Goal: Task Accomplishment & Management: Complete application form

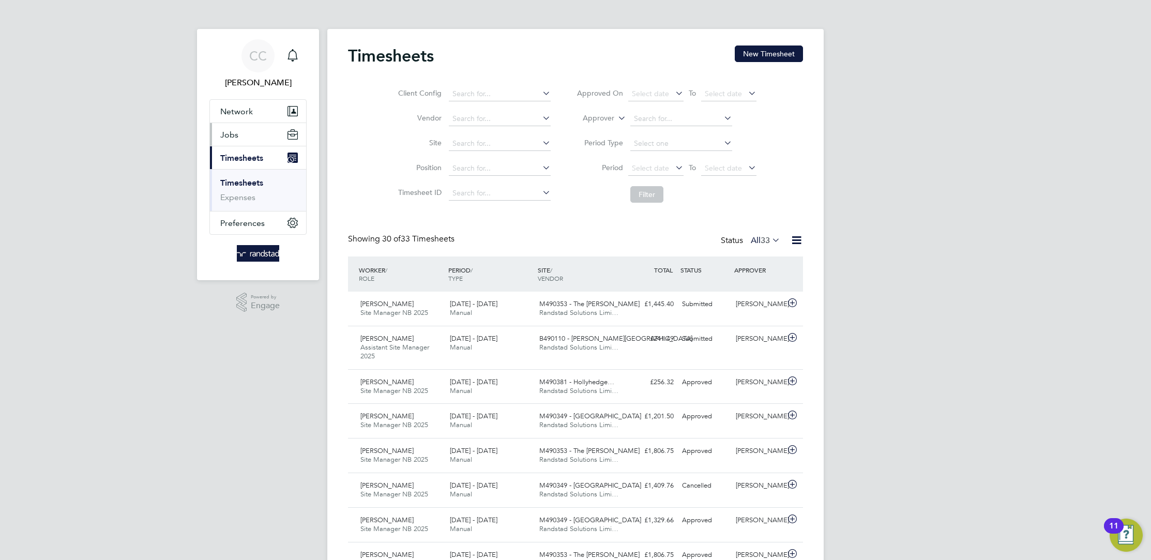
click at [250, 138] on button "Jobs" at bounding box center [258, 134] width 96 height 23
click at [239, 187] on link "Placements" at bounding box center [241, 189] width 43 height 10
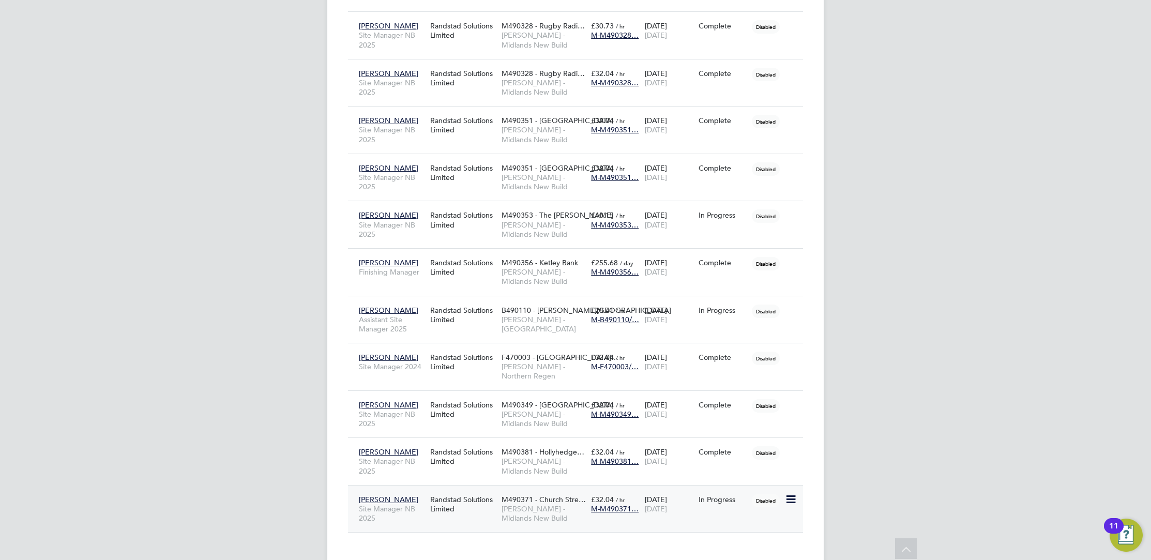
click at [380, 495] on span "[PERSON_NAME]" at bounding box center [388, 499] width 59 height 9
click at [385, 495] on span "[PERSON_NAME]" at bounding box center [388, 499] width 59 height 9
click at [738, 490] on div "In Progress" at bounding box center [723, 500] width 54 height 20
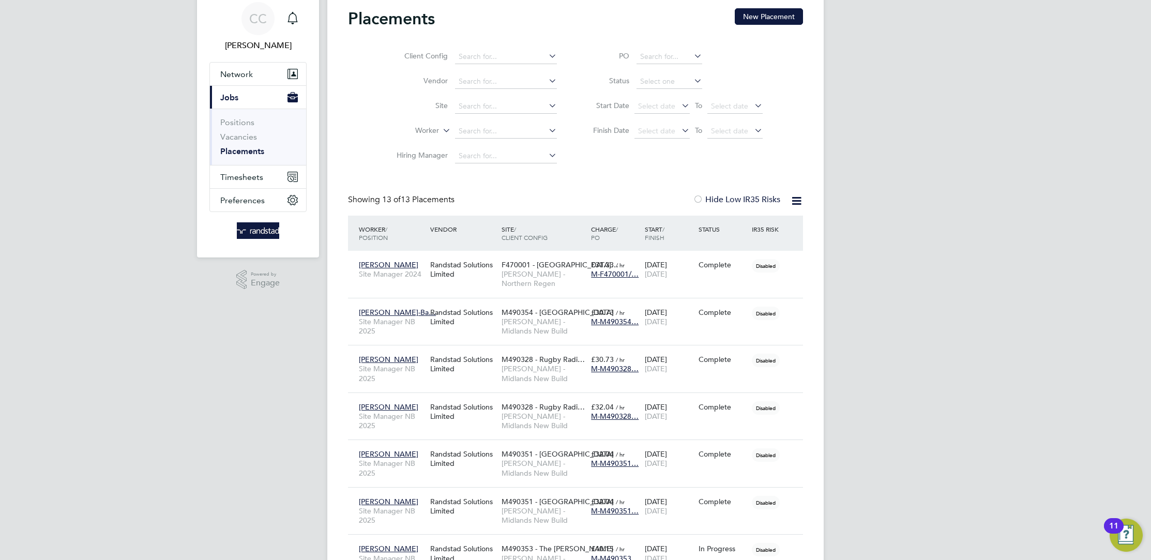
scroll to position [371, 0]
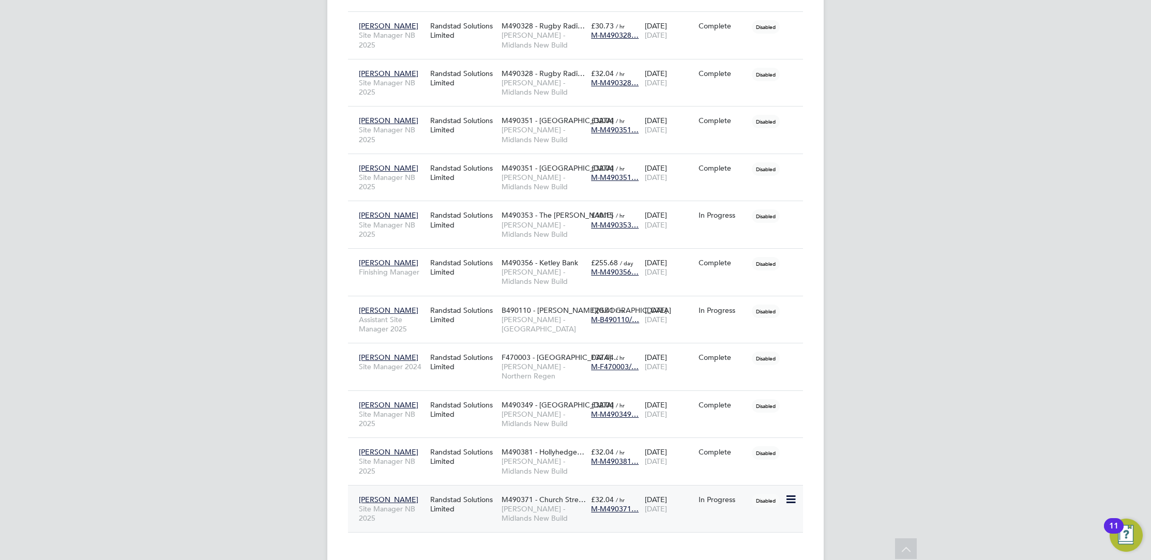
click at [534, 495] on span "M490371 - Church Stre…" at bounding box center [543, 499] width 84 height 9
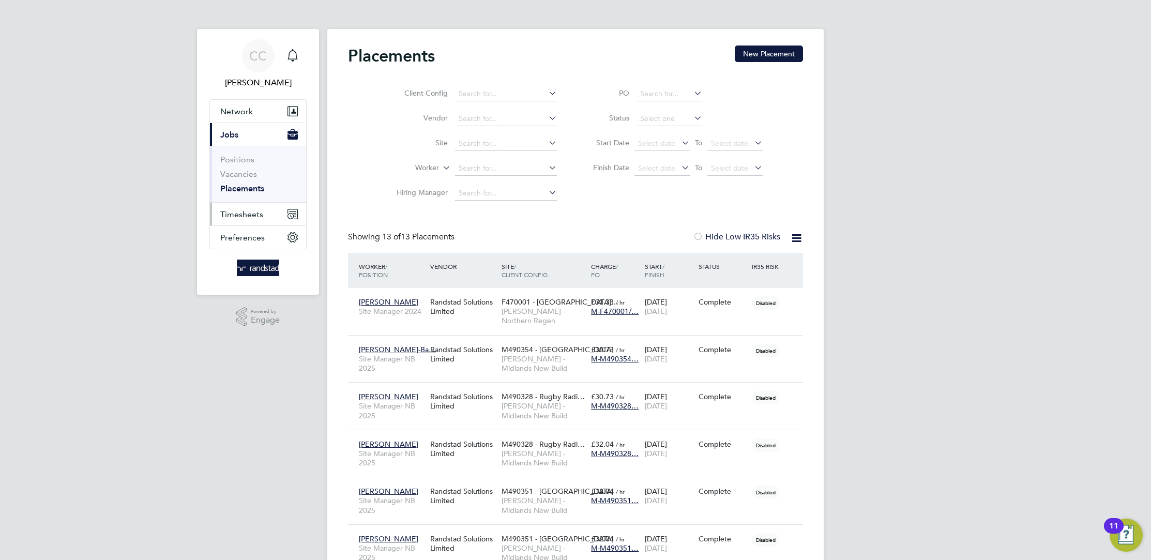
click at [246, 203] on button "Timesheets" at bounding box center [258, 214] width 96 height 23
click at [248, 183] on link "Timesheets" at bounding box center [241, 183] width 43 height 10
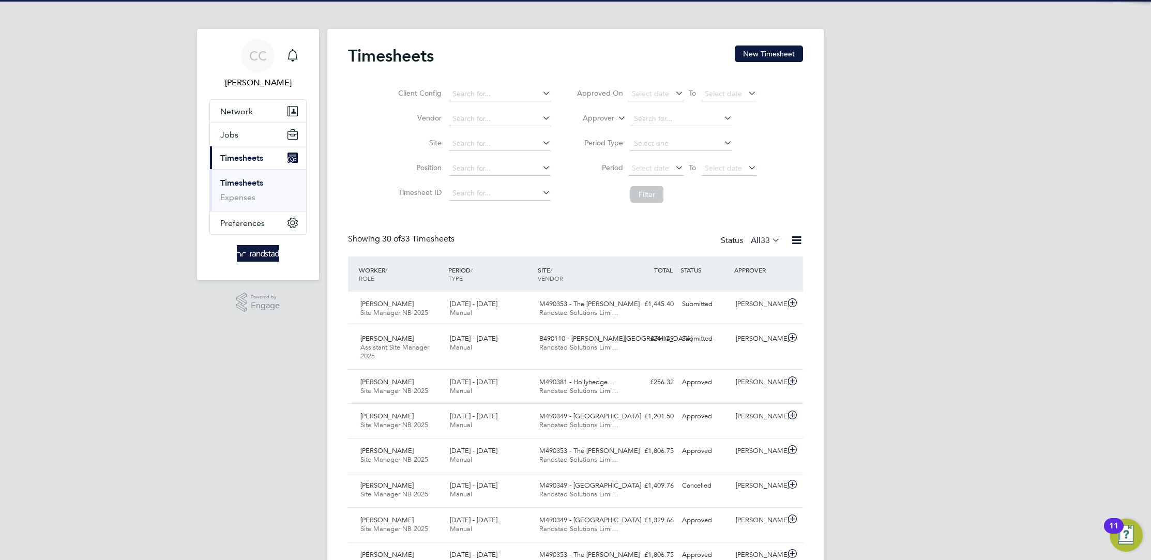
scroll to position [26, 89]
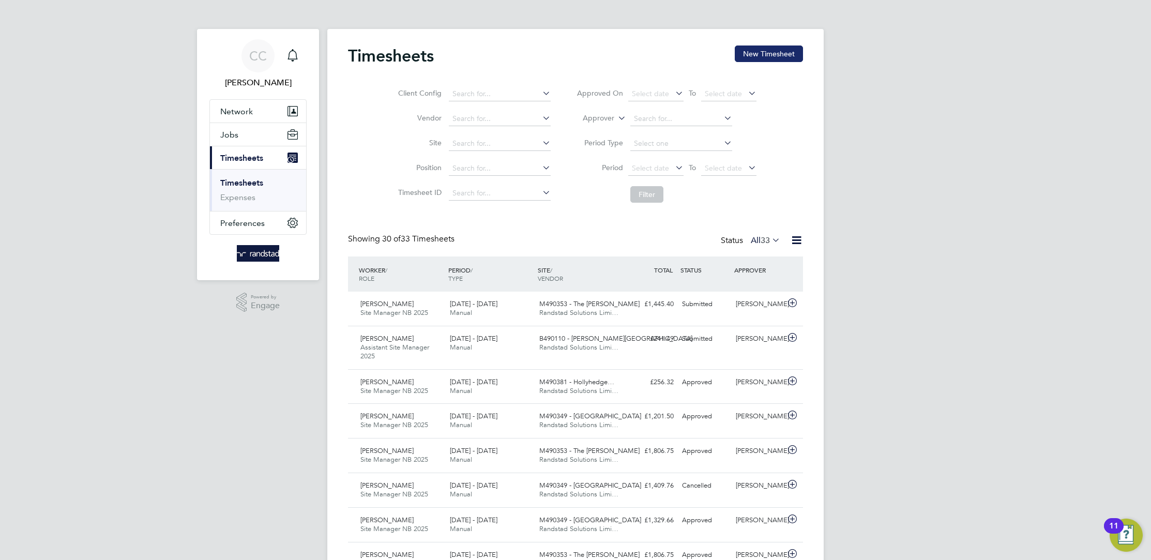
drag, startPoint x: 792, startPoint y: 52, endPoint x: 788, endPoint y: 57, distance: 6.7
click at [788, 57] on button "New Timesheet" at bounding box center [769, 53] width 68 height 17
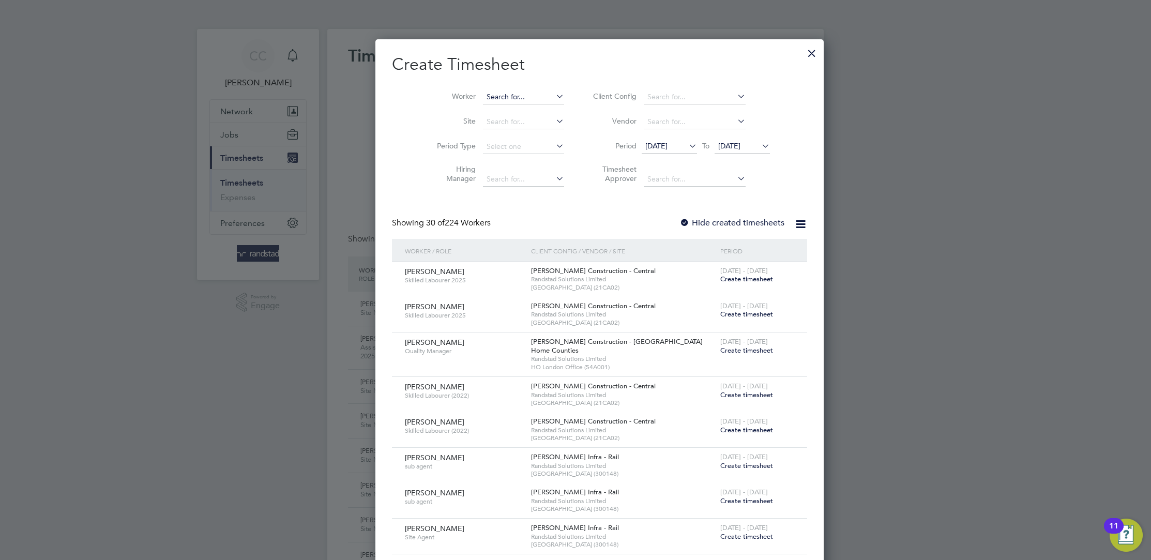
click at [498, 97] on input at bounding box center [523, 97] width 81 height 14
type input "[PERSON_NAME]"
click at [525, 110] on b "Burgess" at bounding box center [555, 110] width 60 height 9
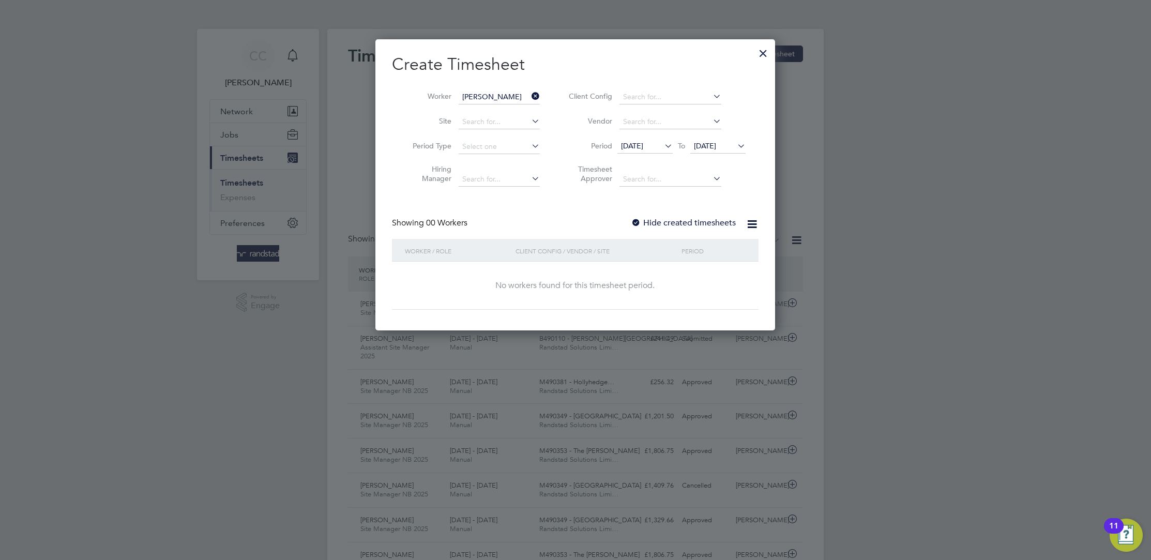
click at [662, 146] on icon at bounding box center [662, 146] width 0 height 14
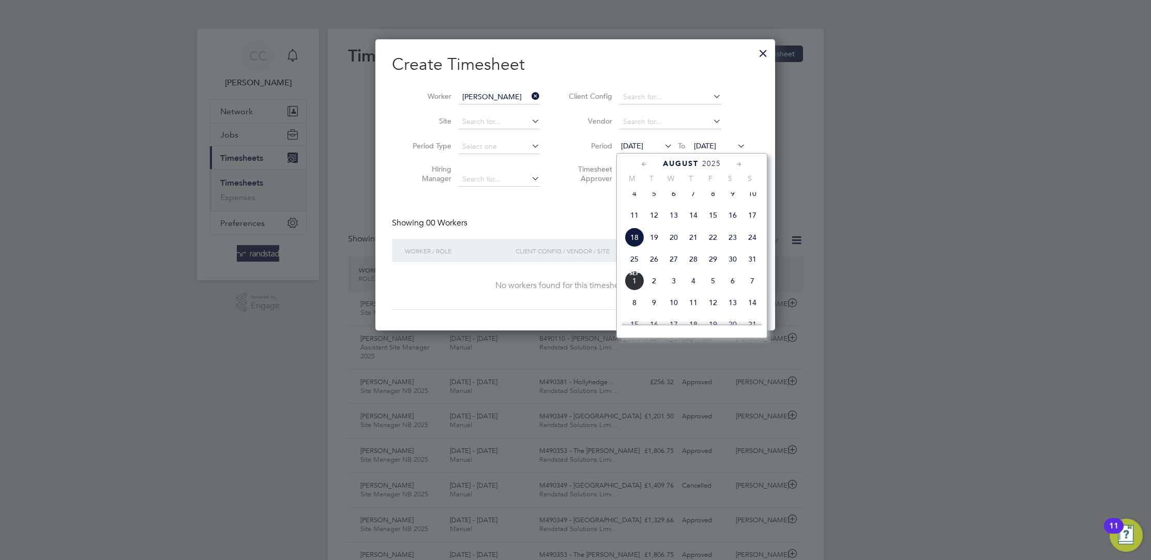
click at [751, 240] on span "24" at bounding box center [752, 237] width 20 height 20
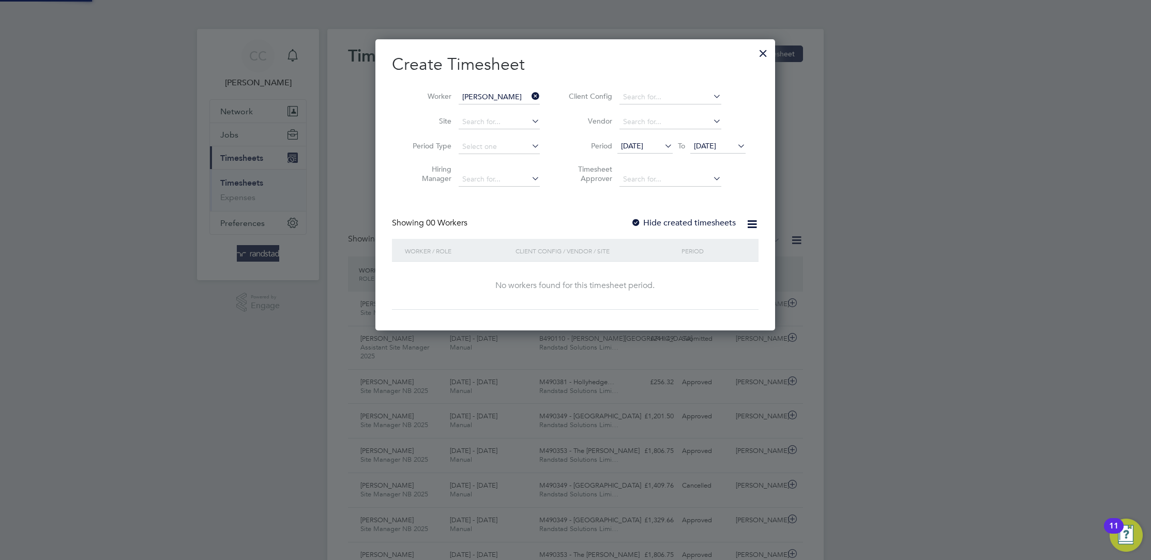
click at [716, 142] on span "25 Aug 2025" at bounding box center [705, 145] width 22 height 9
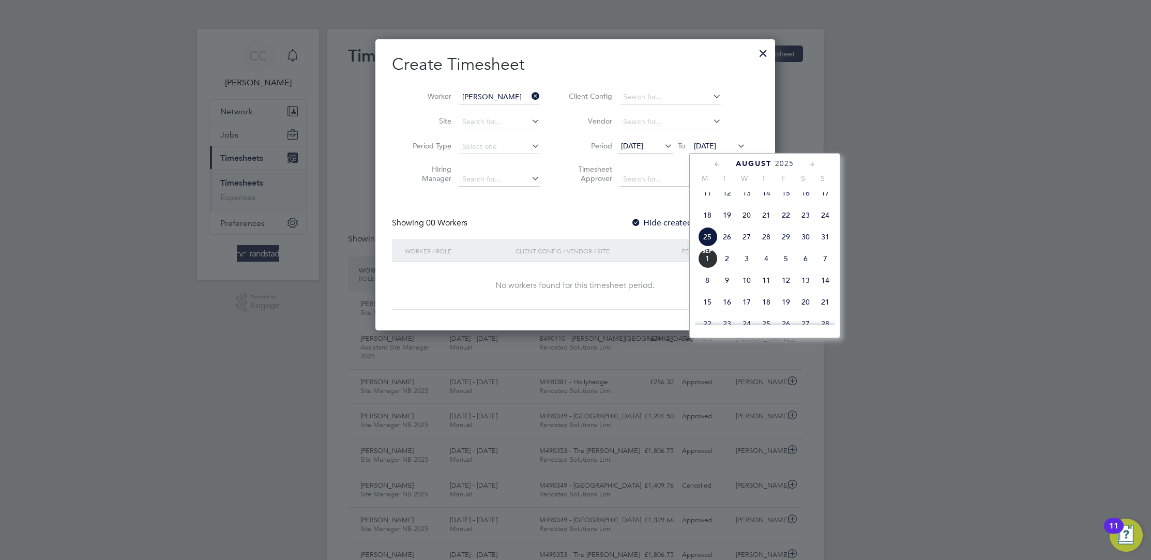
click at [708, 264] on span "Sep 1" at bounding box center [707, 259] width 20 height 20
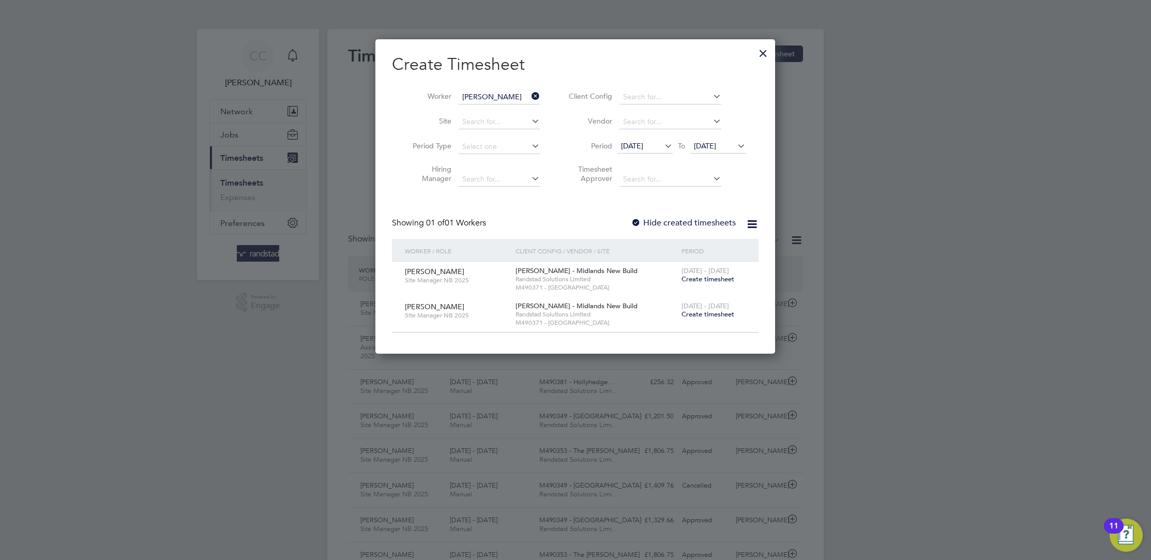
click at [730, 278] on span "Create timesheet" at bounding box center [707, 279] width 53 height 9
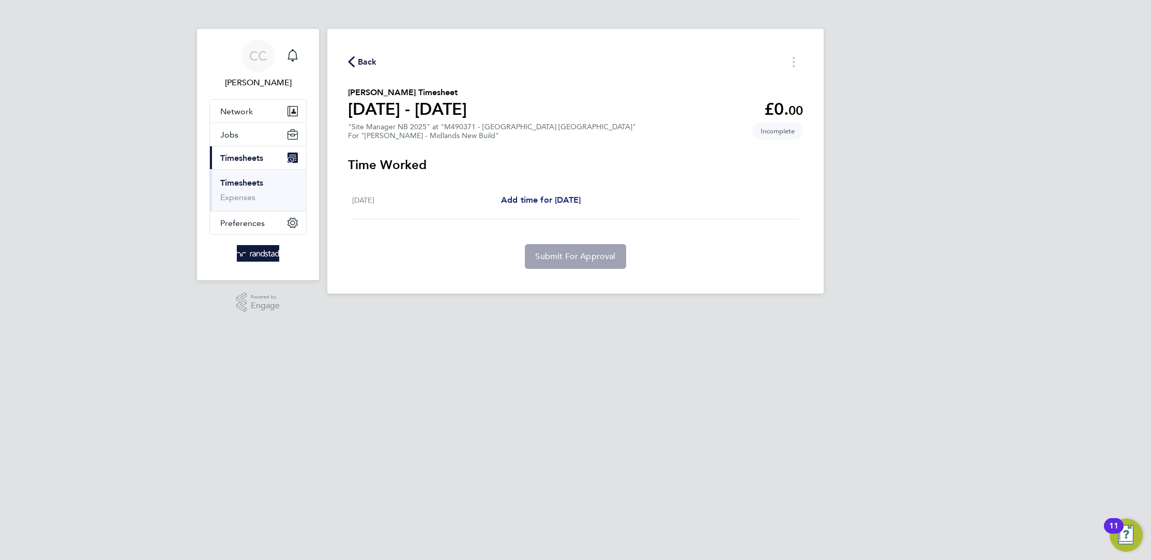
click at [550, 199] on span "Add time for Fri 29 Aug" at bounding box center [541, 200] width 80 height 10
select select "60"
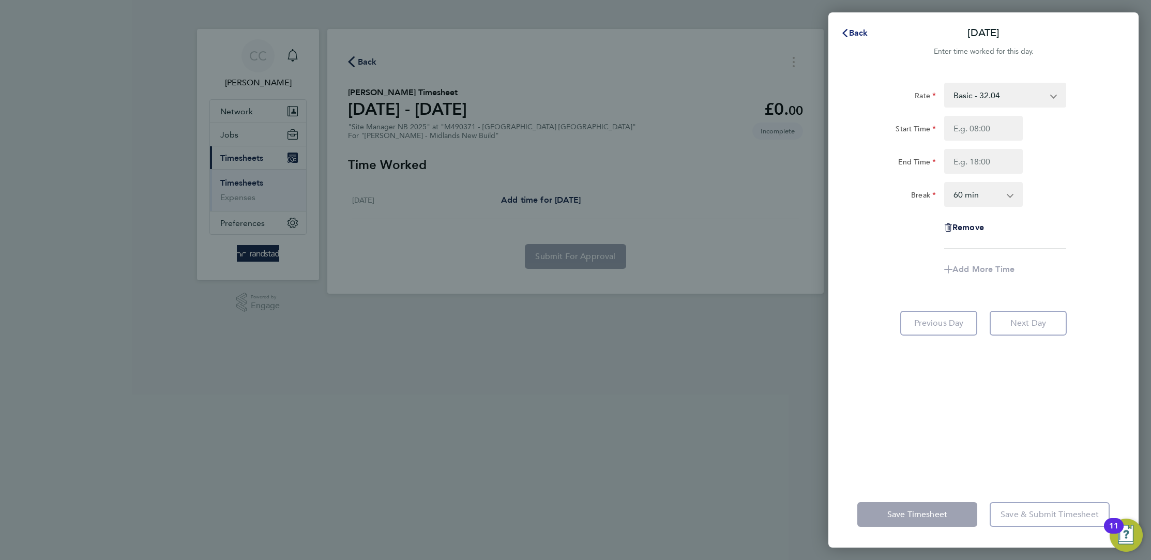
click at [863, 32] on span "Back" at bounding box center [858, 33] width 19 height 10
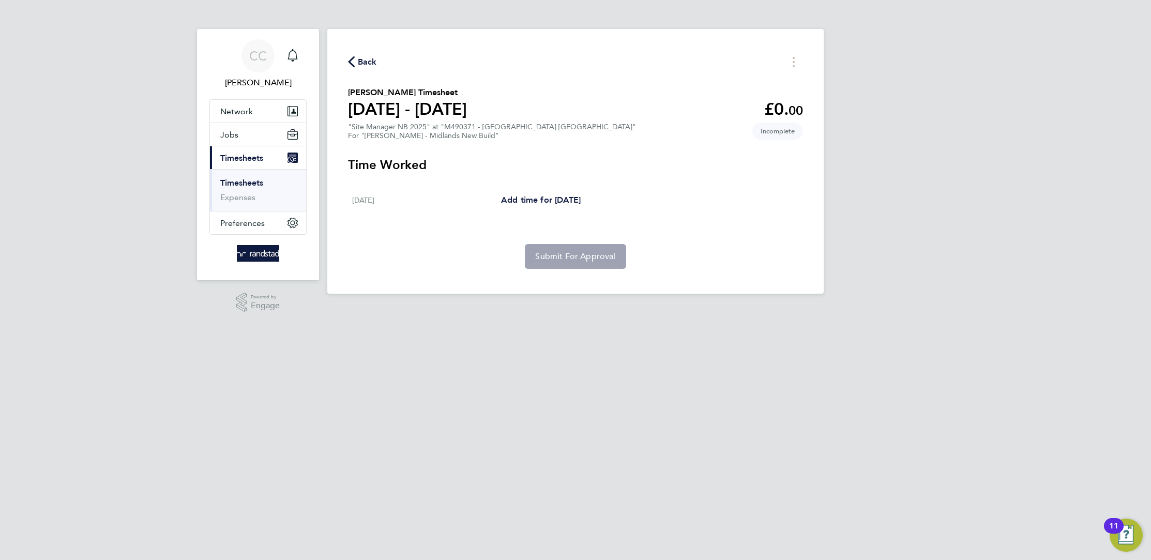
click at [531, 191] on div "Fri 29 Aug Add time for Fri 29 Aug Add time for Fri 29 Aug" at bounding box center [575, 200] width 447 height 38
click at [536, 196] on span "Add time for Fri 29 Aug" at bounding box center [541, 200] width 80 height 10
select select "60"
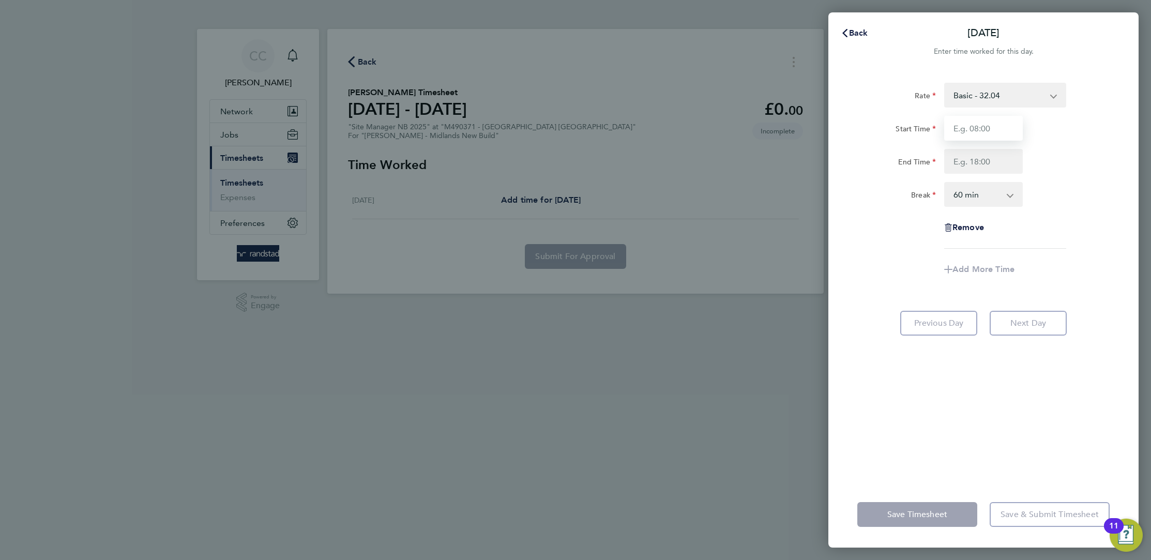
click at [1003, 129] on input "Start Time" at bounding box center [983, 128] width 79 height 25
type input "07:30"
click at [993, 169] on input "End Time" at bounding box center [983, 161] width 79 height 25
type input "15:30"
drag, startPoint x: 986, startPoint y: 157, endPoint x: 945, endPoint y: 162, distance: 41.7
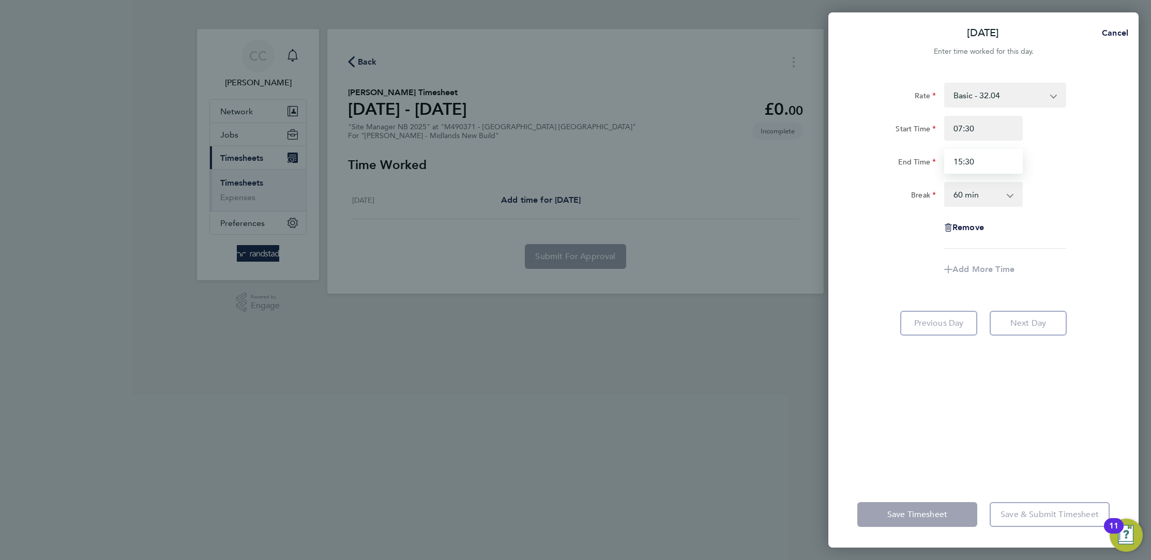
click at [945, 162] on input "15:30" at bounding box center [983, 161] width 79 height 25
type input "17:00"
click at [990, 195] on select "0 min 15 min 30 min 45 min 60 min 75 min 90 min" at bounding box center [977, 194] width 64 height 23
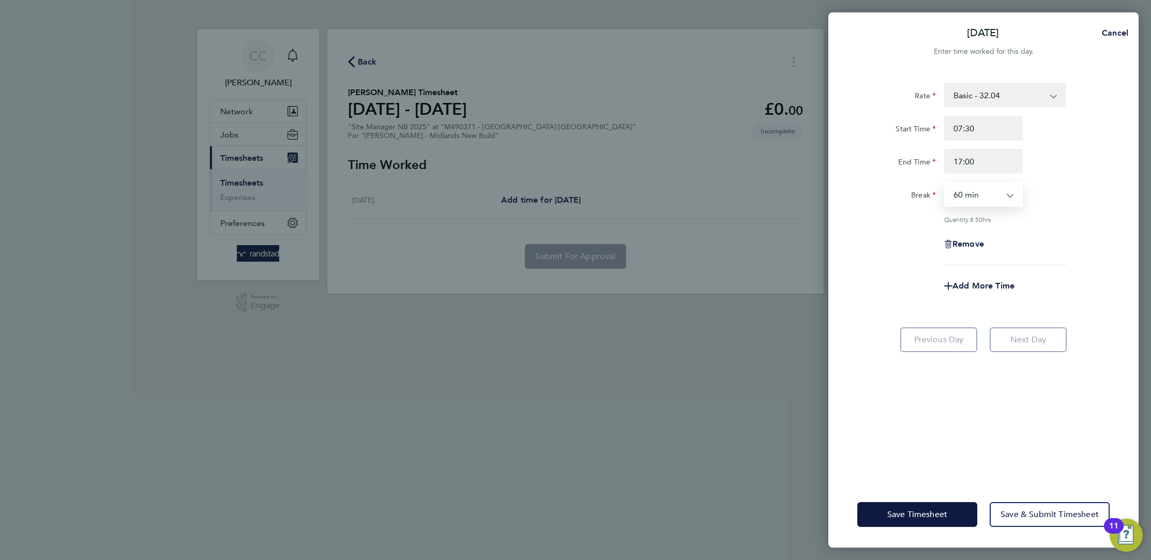
select select "30"
click at [945, 183] on select "0 min 15 min 30 min 45 min 60 min 75 min 90 min" at bounding box center [977, 194] width 64 height 23
click at [941, 522] on button "Save Timesheet" at bounding box center [917, 514] width 120 height 25
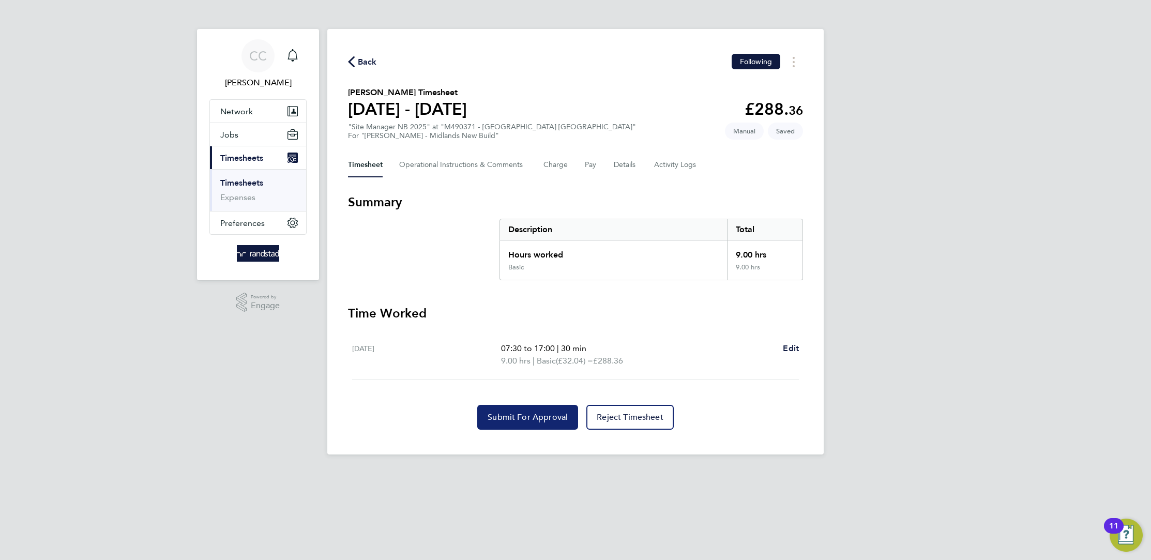
click at [516, 422] on button "Submit For Approval" at bounding box center [527, 417] width 101 height 25
click at [546, 166] on button "Charge" at bounding box center [555, 165] width 25 height 25
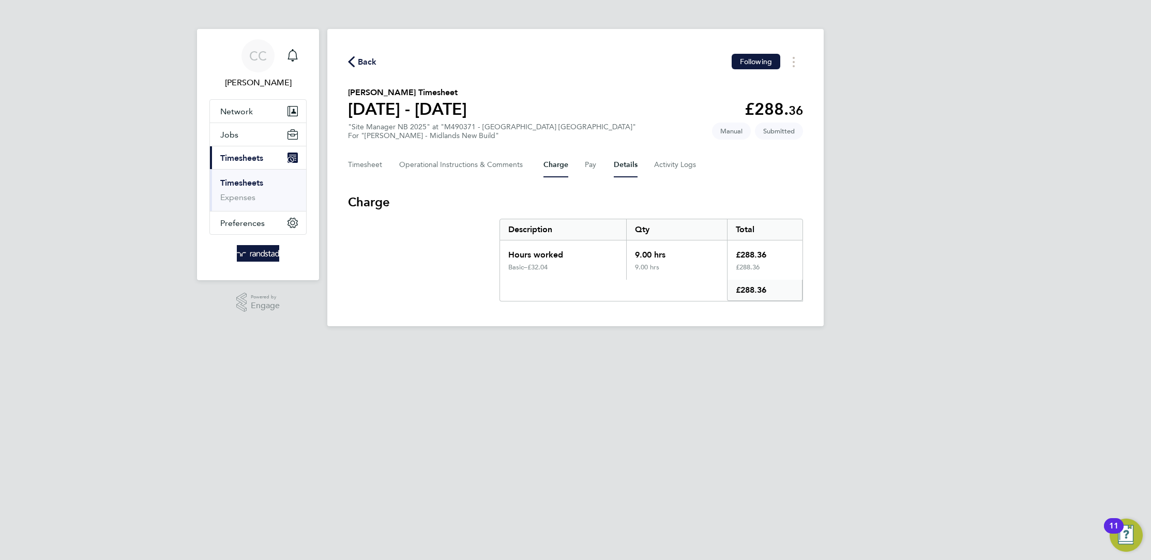
click at [628, 167] on button "Details" at bounding box center [626, 165] width 24 height 25
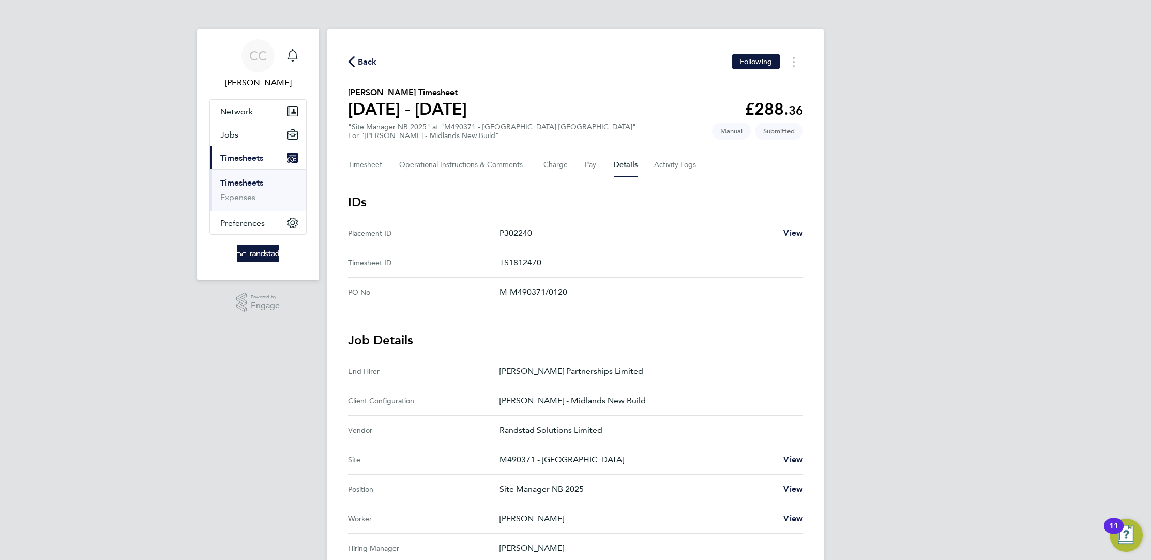
click at [367, 60] on span "Back" at bounding box center [367, 62] width 19 height 12
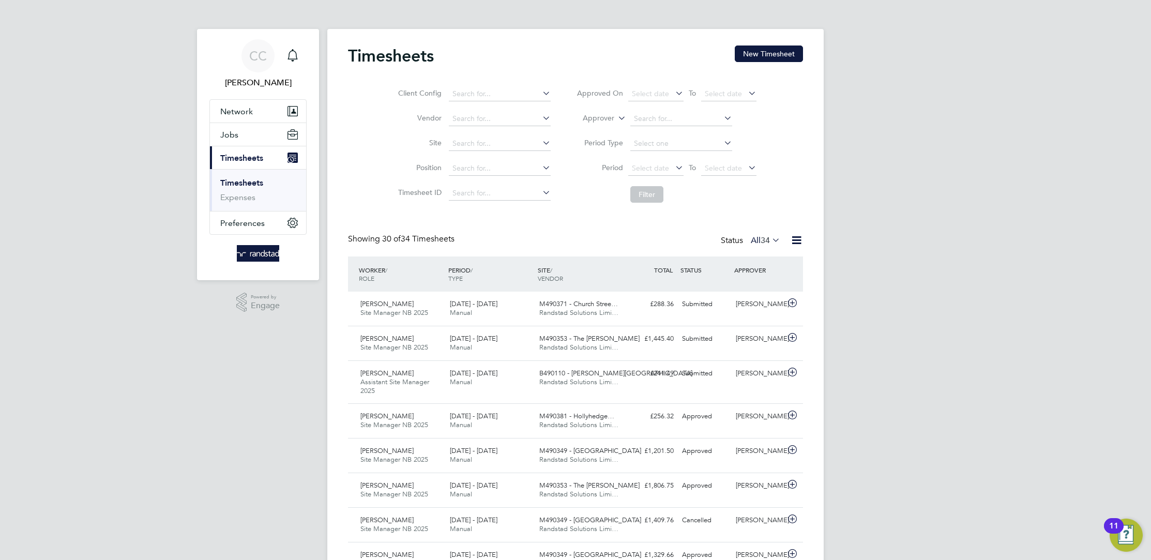
scroll to position [35, 89]
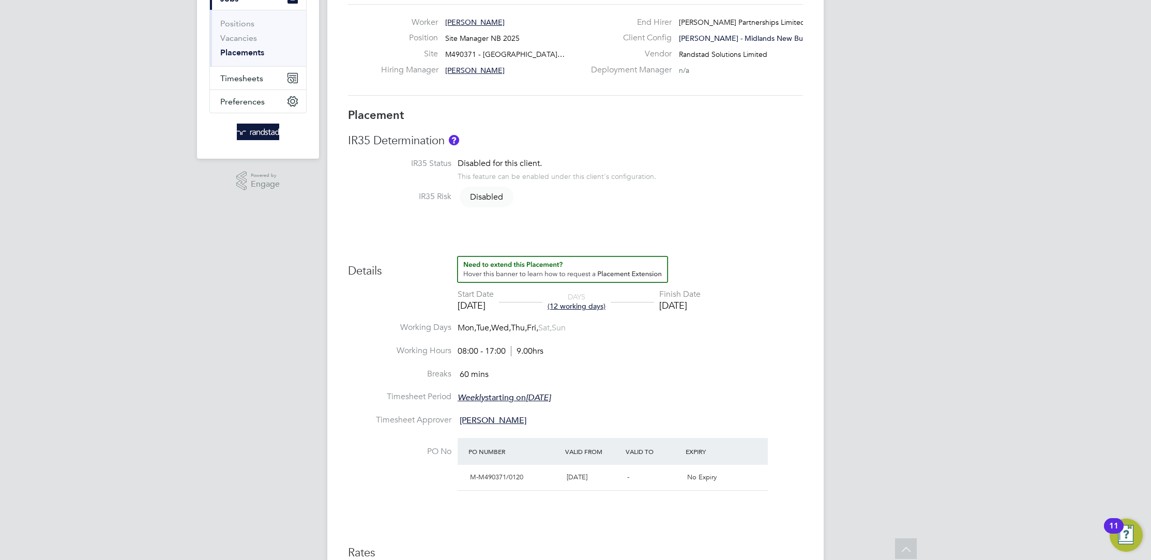
scroll to position [7, 0]
